Goal: Register for event/course

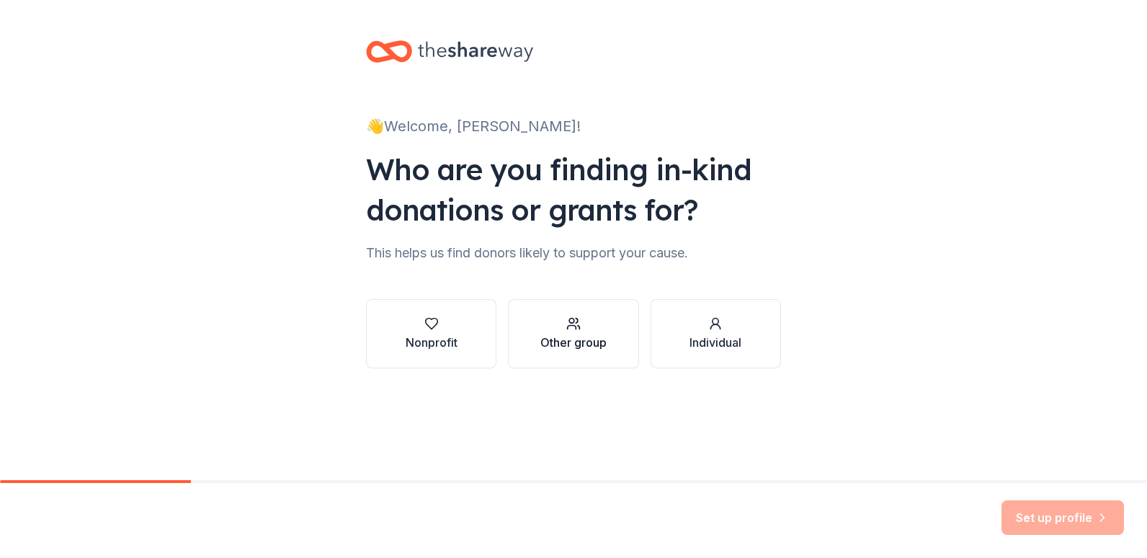
click at [573, 345] on div "Other group" at bounding box center [573, 342] width 66 height 17
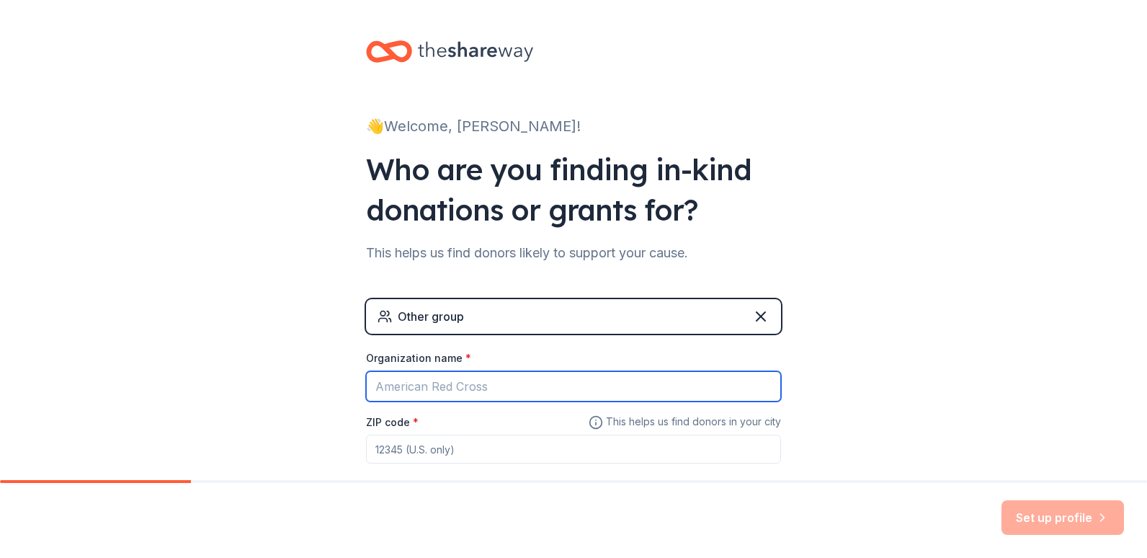
click at [529, 384] on input "Organization name *" at bounding box center [573, 386] width 415 height 30
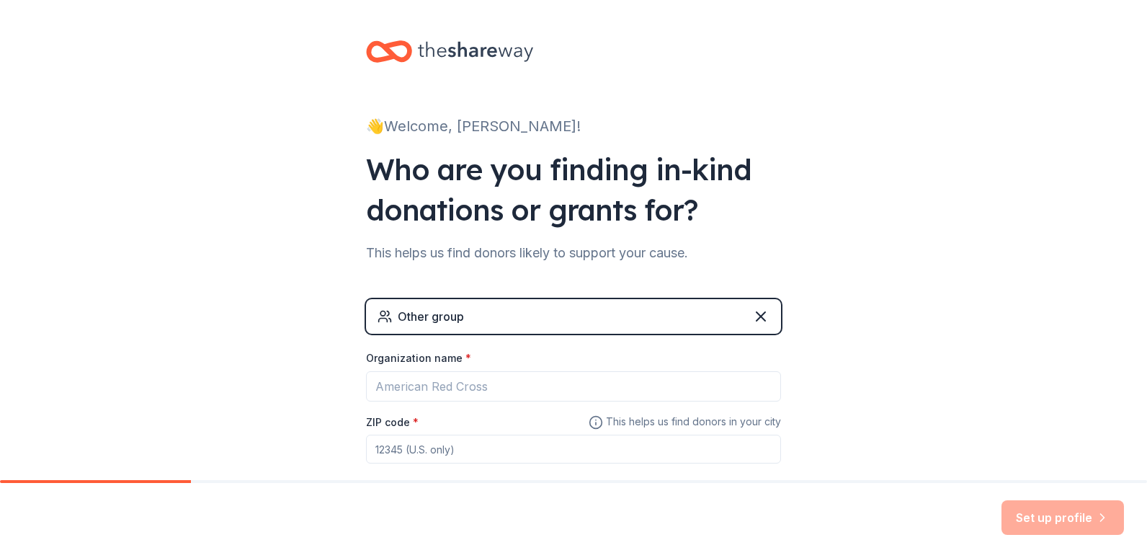
click at [498, 310] on div "Other group" at bounding box center [573, 316] width 415 height 35
click at [458, 310] on div "Other group" at bounding box center [431, 316] width 66 height 17
click at [461, 314] on div "Other group" at bounding box center [573, 316] width 415 height 35
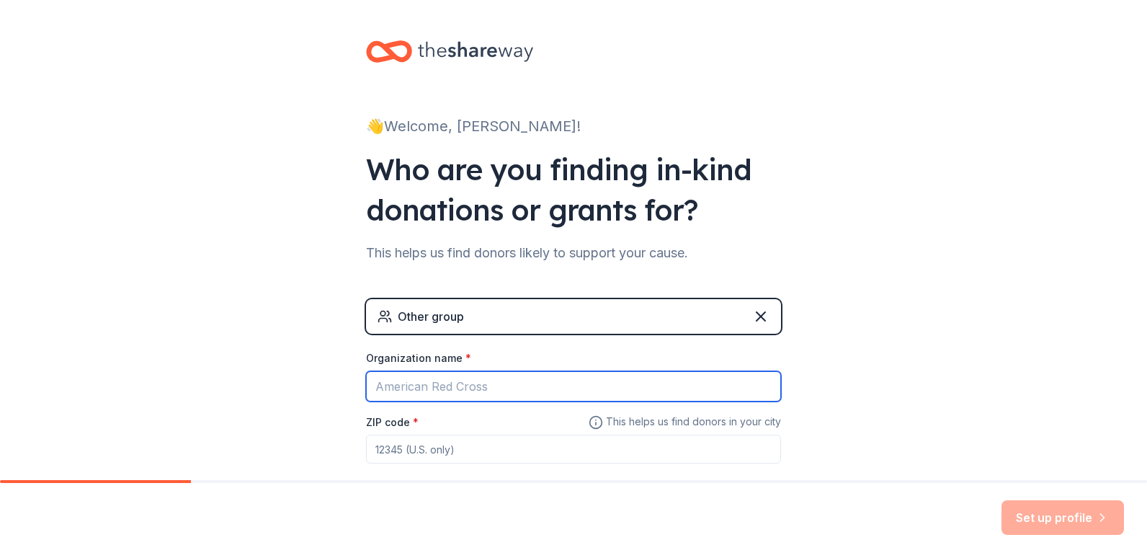
click at [484, 382] on input "Organization name *" at bounding box center [573, 386] width 415 height 30
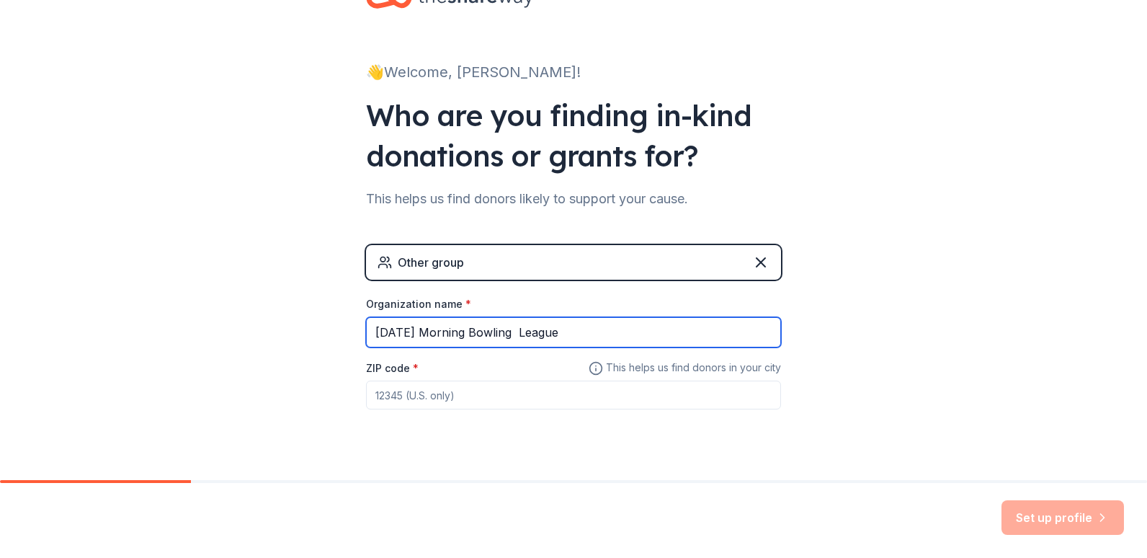
scroll to position [81, 0]
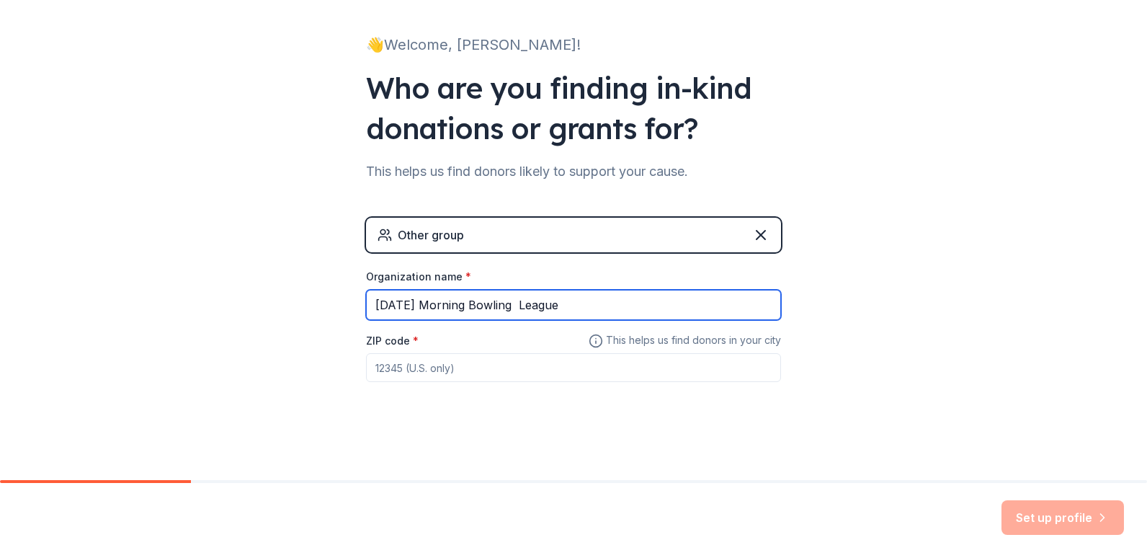
type input "[DATE] Morning Bowling League"
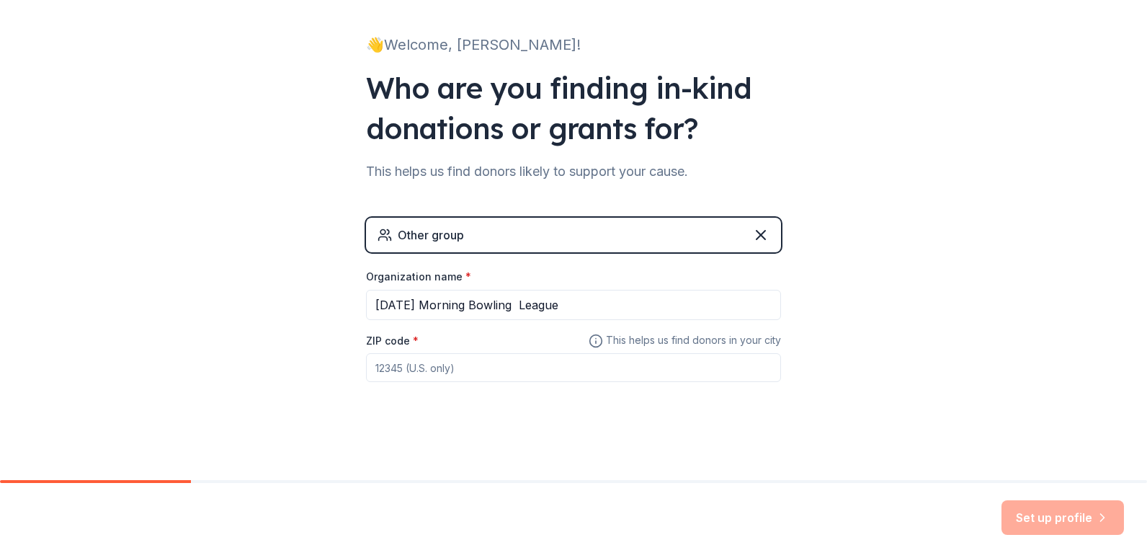
click at [470, 367] on input "ZIP code *" at bounding box center [573, 367] width 415 height 29
type input "39046"
click at [1088, 516] on button "Set up profile" at bounding box center [1062, 517] width 122 height 35
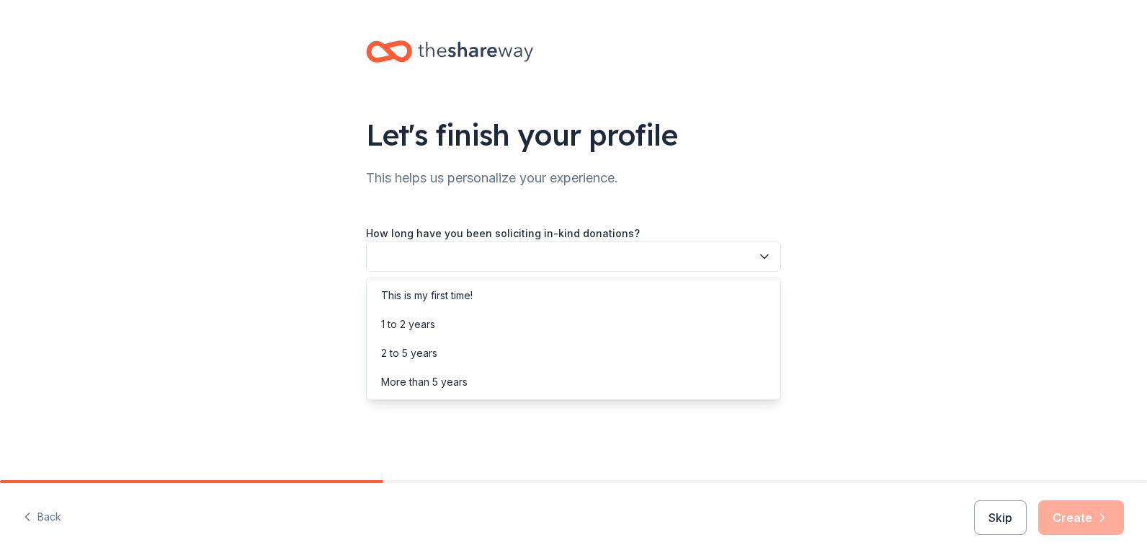
click at [390, 255] on button "button" at bounding box center [573, 256] width 415 height 30
click at [414, 354] on div "2 to 5 years" at bounding box center [409, 352] width 56 height 17
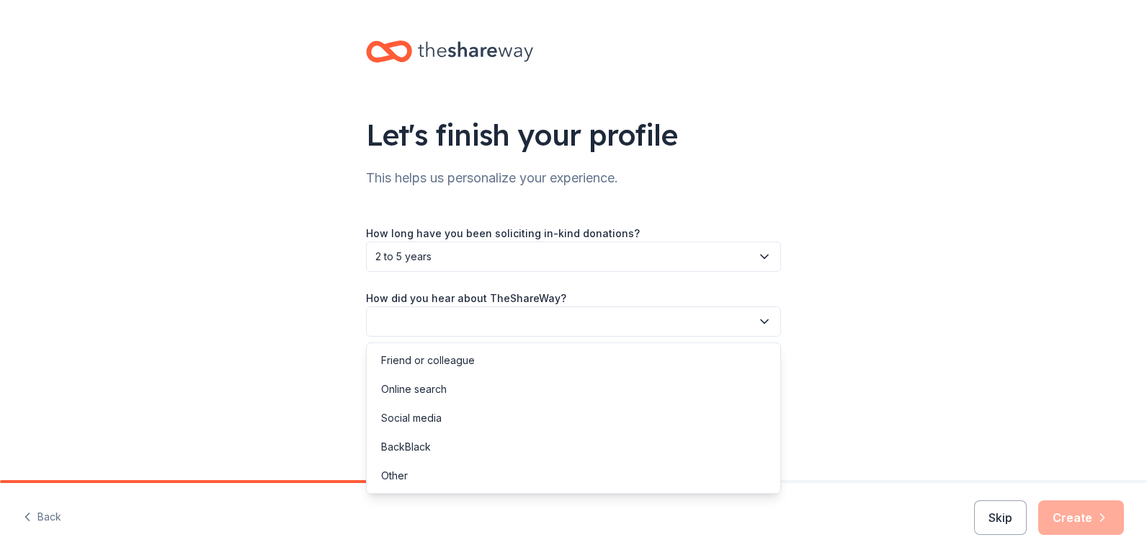
click at [448, 313] on button "button" at bounding box center [573, 321] width 415 height 30
click at [426, 389] on div "Online search" at bounding box center [414, 388] width 66 height 17
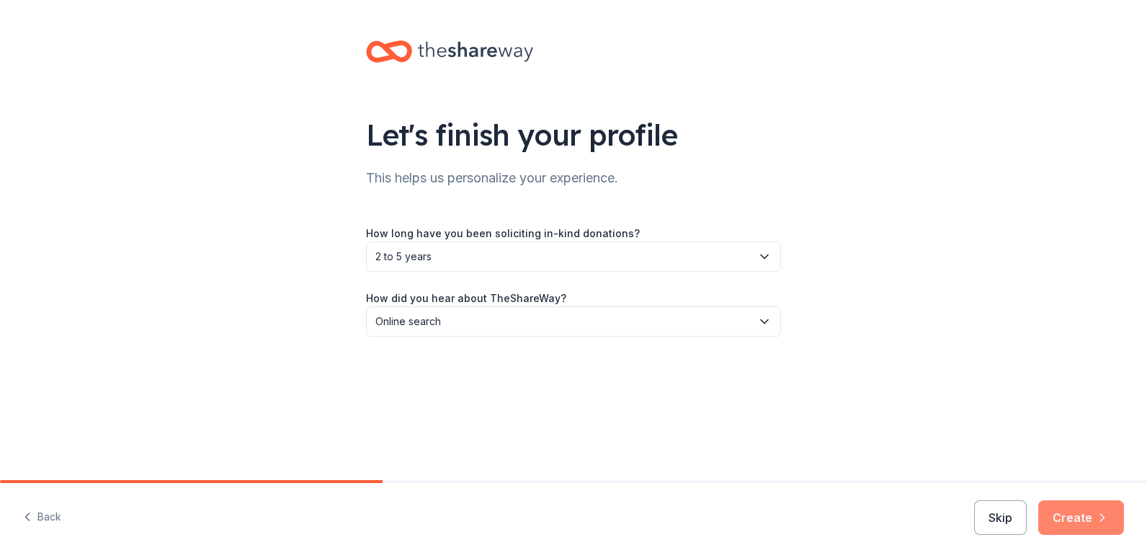
click at [1056, 512] on button "Create" at bounding box center [1081, 517] width 86 height 35
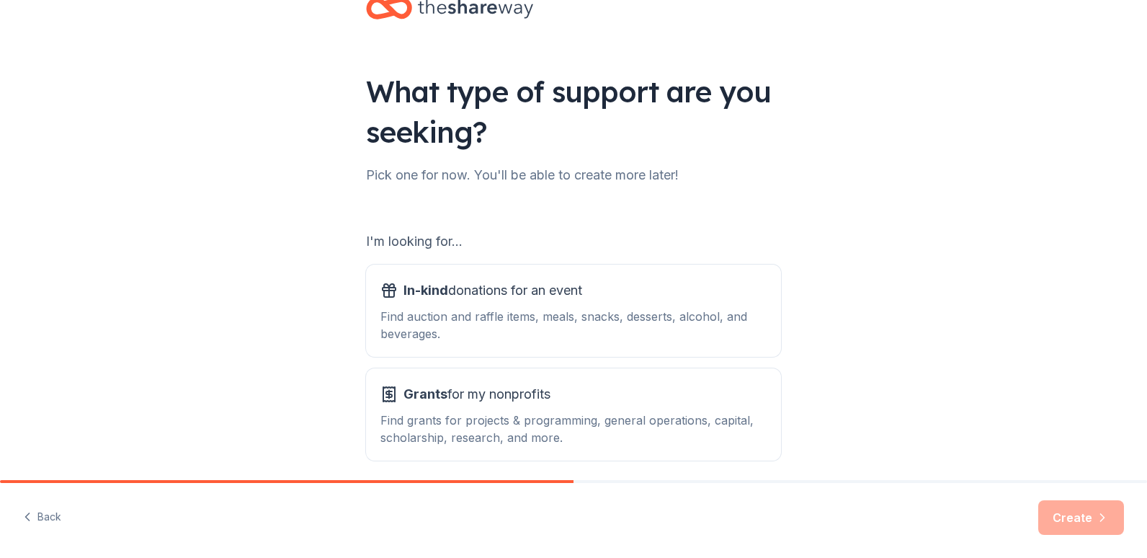
scroll to position [79, 0]
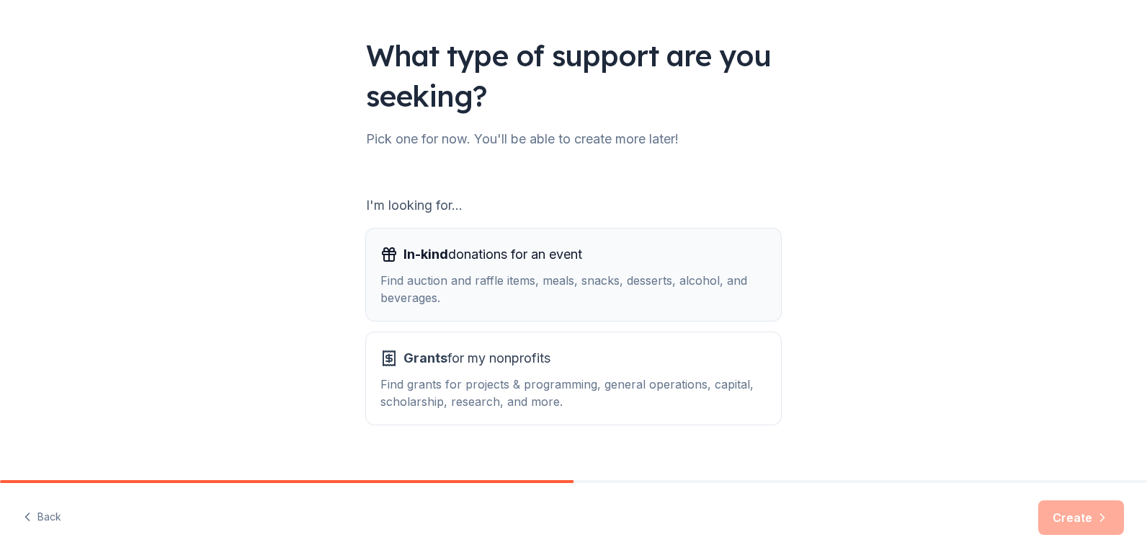
click at [522, 282] on div "Find auction and raffle items, meals, snacks, desserts, alcohol, and beverages." at bounding box center [573, 289] width 386 height 35
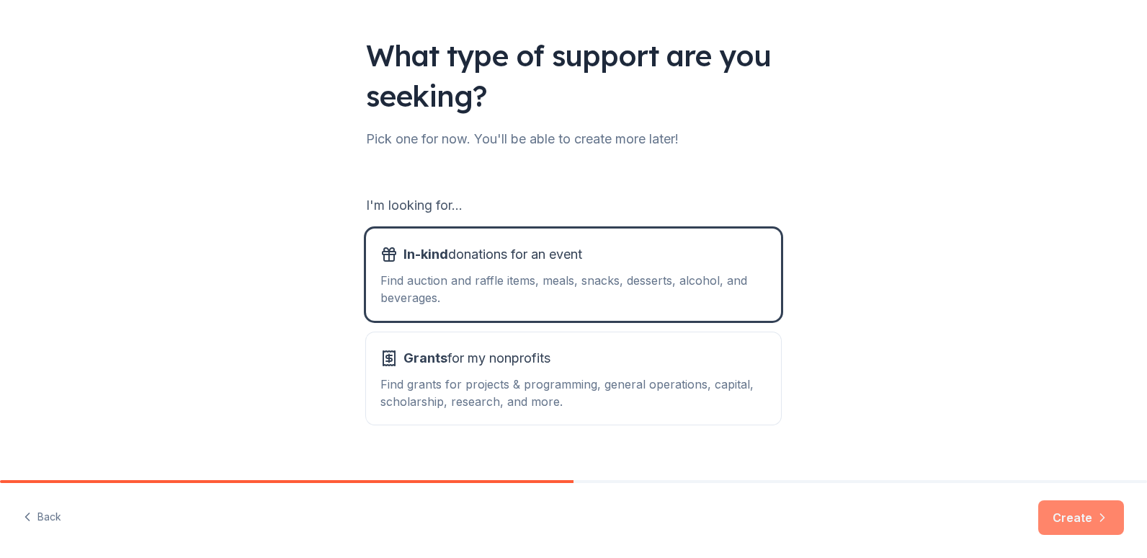
click at [1068, 523] on button "Create" at bounding box center [1081, 517] width 86 height 35
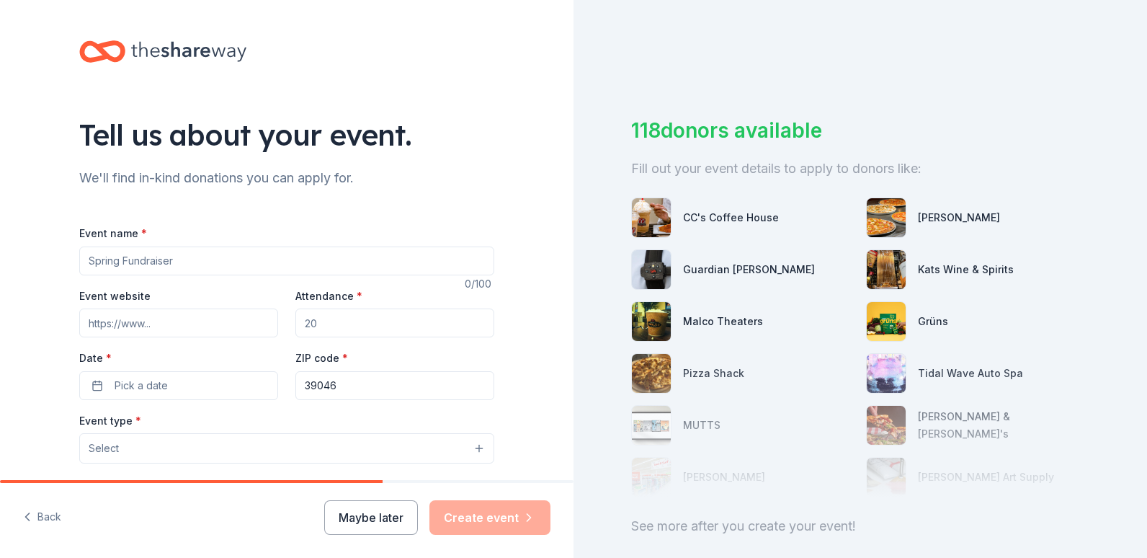
click at [175, 265] on input "Event name *" at bounding box center [286, 260] width 415 height 29
click at [119, 259] on input "Event name *" at bounding box center [286, 260] width 415 height 29
type input "V"
type input "Appreciation"
click at [148, 324] on input "Event website" at bounding box center [178, 322] width 199 height 29
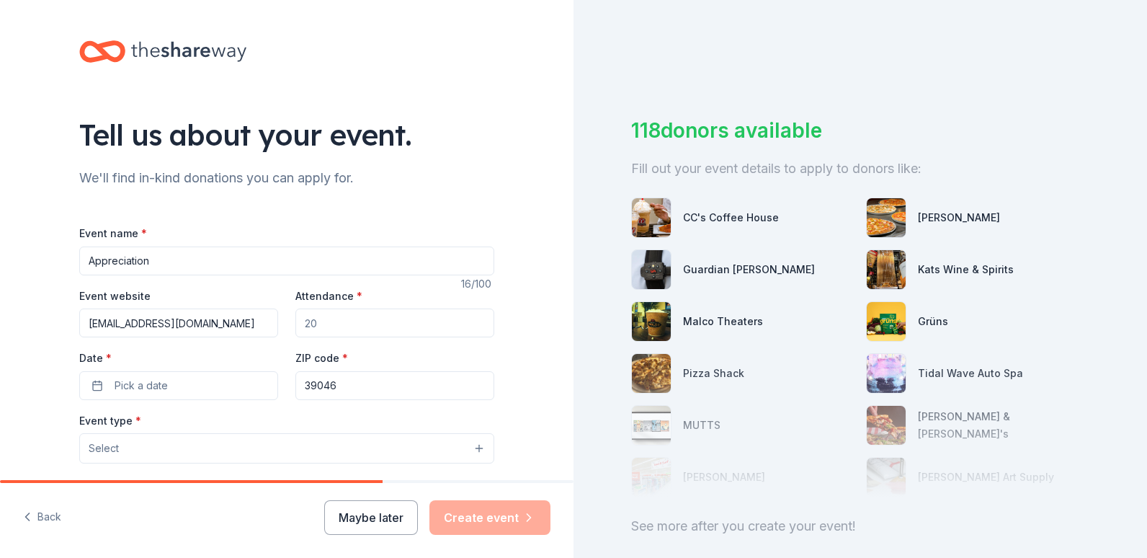
type input "[EMAIL_ADDRESS][DOMAIN_NAME]"
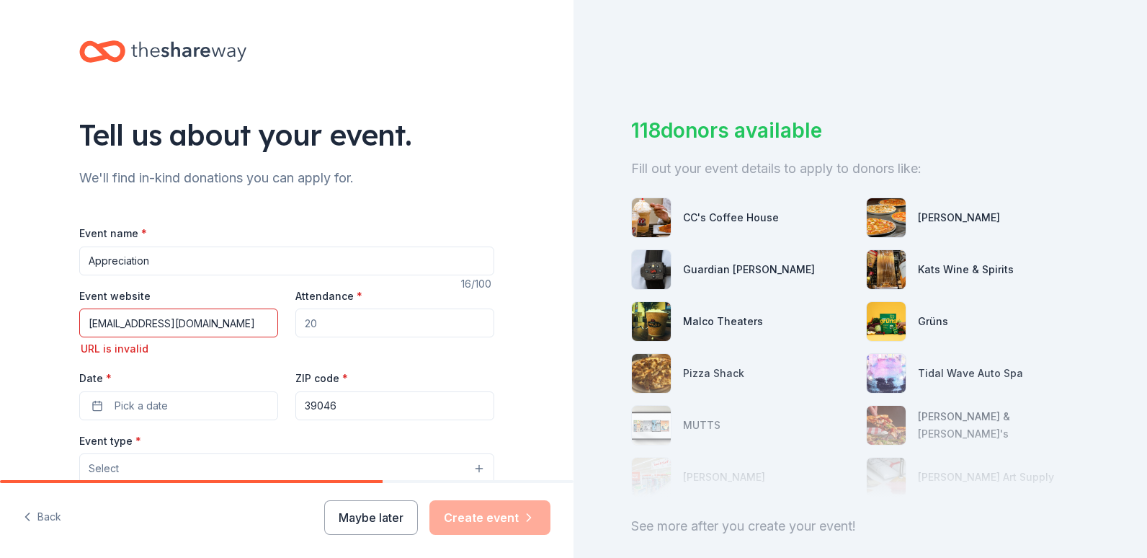
click at [332, 325] on input "Attendance *" at bounding box center [394, 322] width 199 height 29
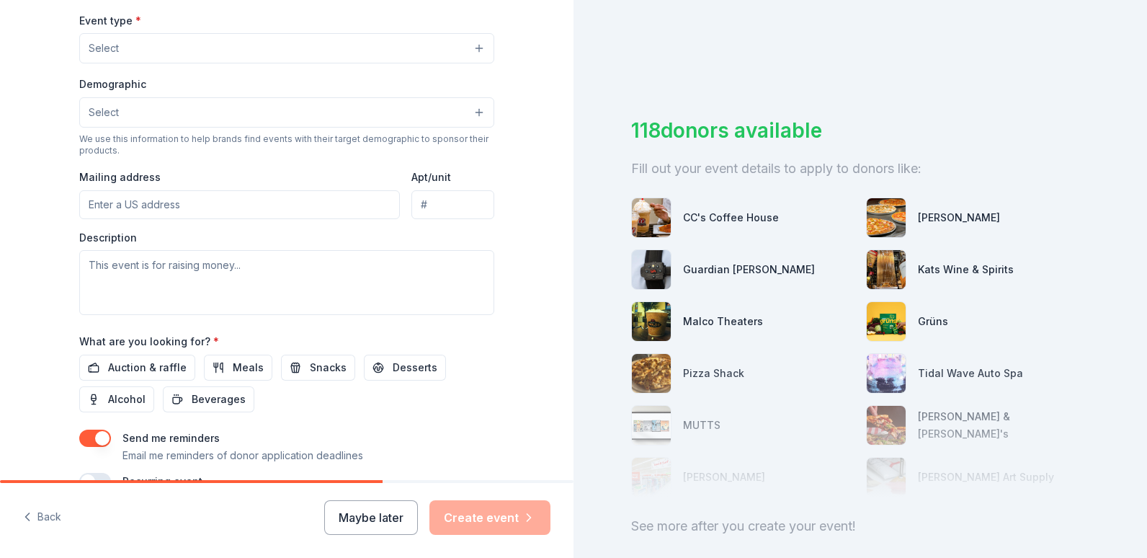
scroll to position [499, 0]
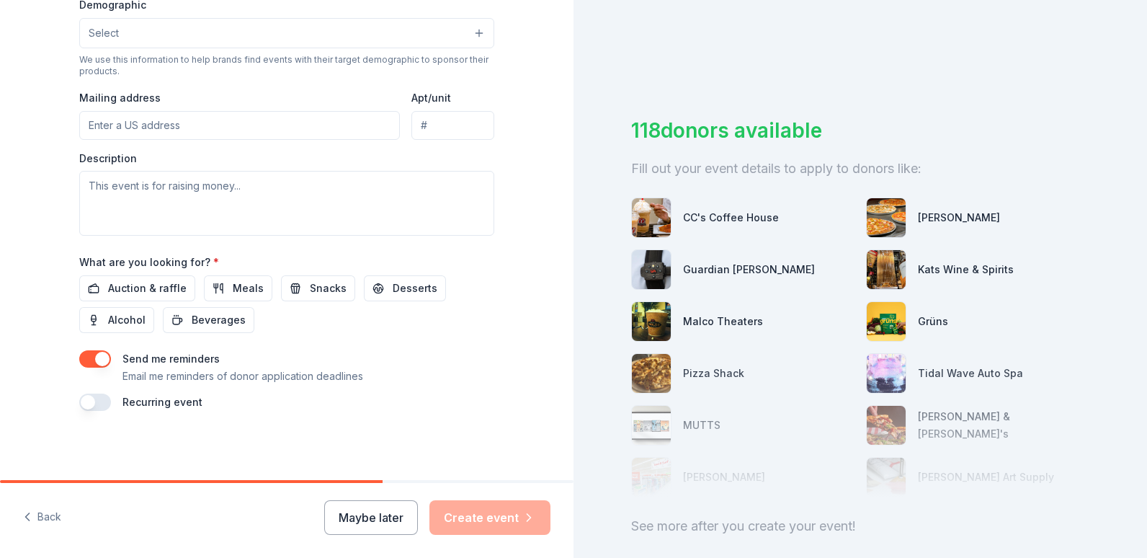
type input "25"
click at [189, 129] on input "Mailing address" at bounding box center [239, 125] width 321 height 29
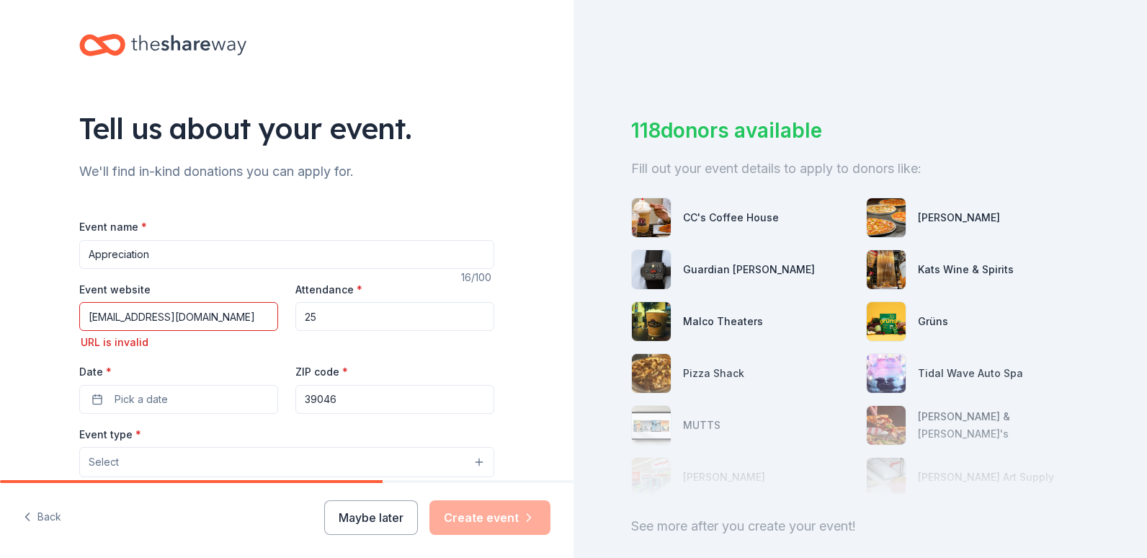
scroll to position [0, 0]
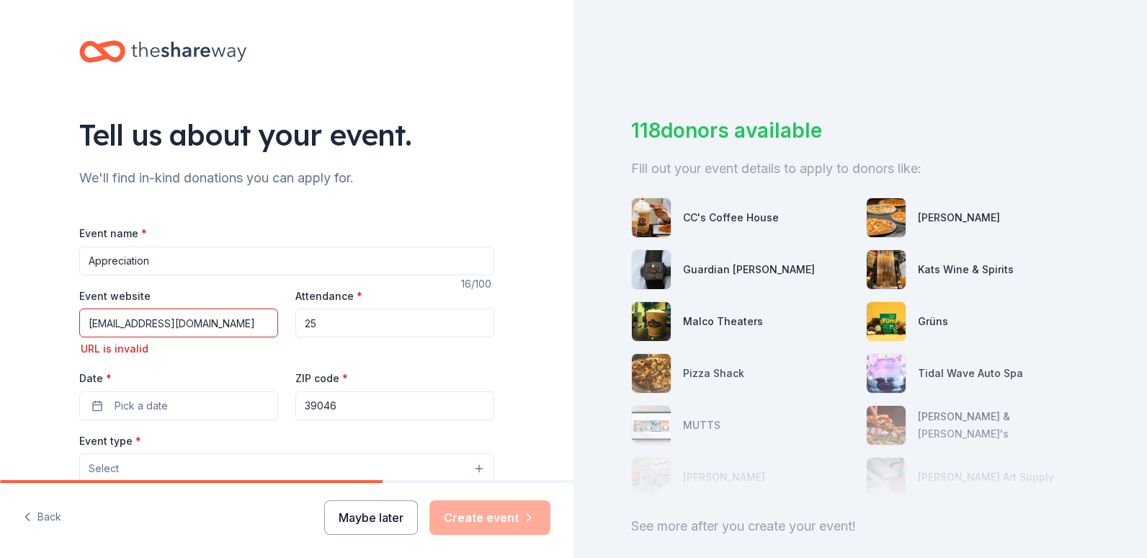
click at [391, 519] on button "Maybe later" at bounding box center [371, 517] width 94 height 35
